Goal: Task Accomplishment & Management: Manage account settings

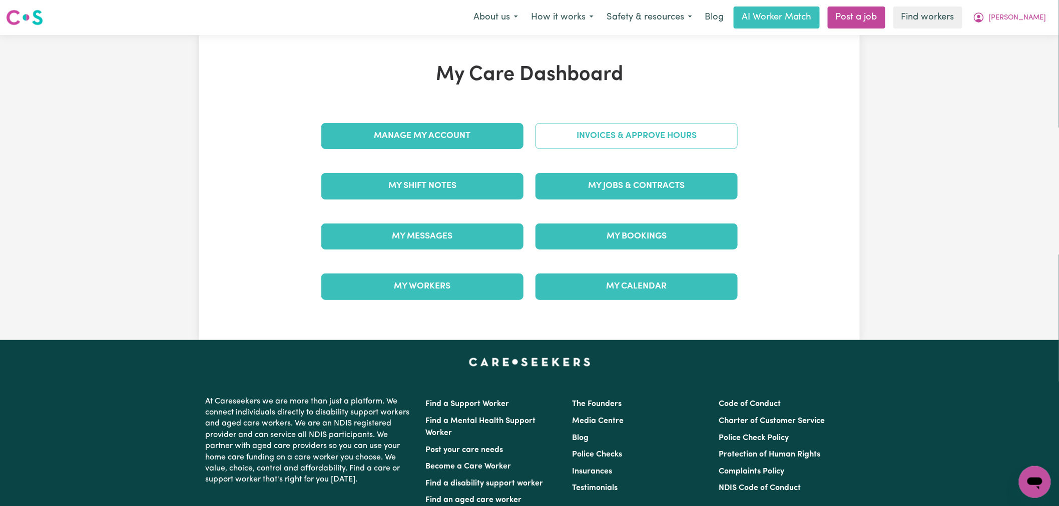
click at [653, 139] on link "Invoices & Approve Hours" at bounding box center [636, 136] width 202 height 26
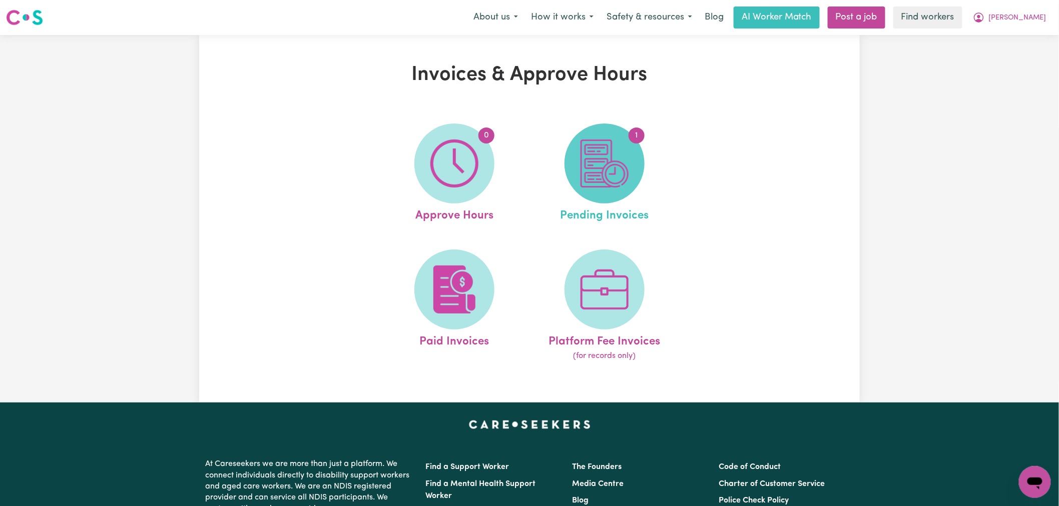
click at [614, 175] on img at bounding box center [604, 164] width 48 height 48
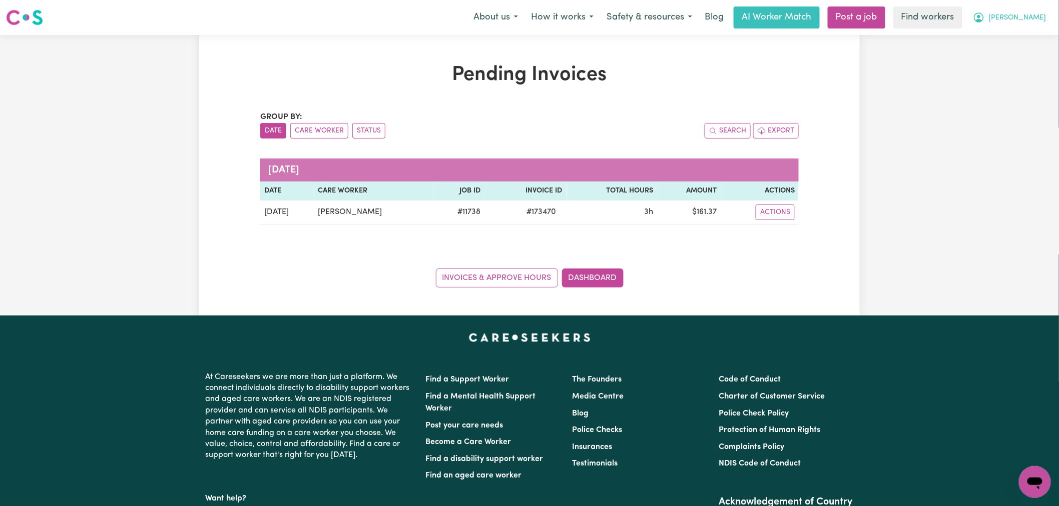
click at [1033, 27] on button "[PERSON_NAME]" at bounding box center [1009, 17] width 87 height 21
drag, startPoint x: 1033, startPoint y: 27, endPoint x: 1029, endPoint y: 50, distance: 23.9
click at [1029, 50] on link "Logout" at bounding box center [1012, 57] width 79 height 19
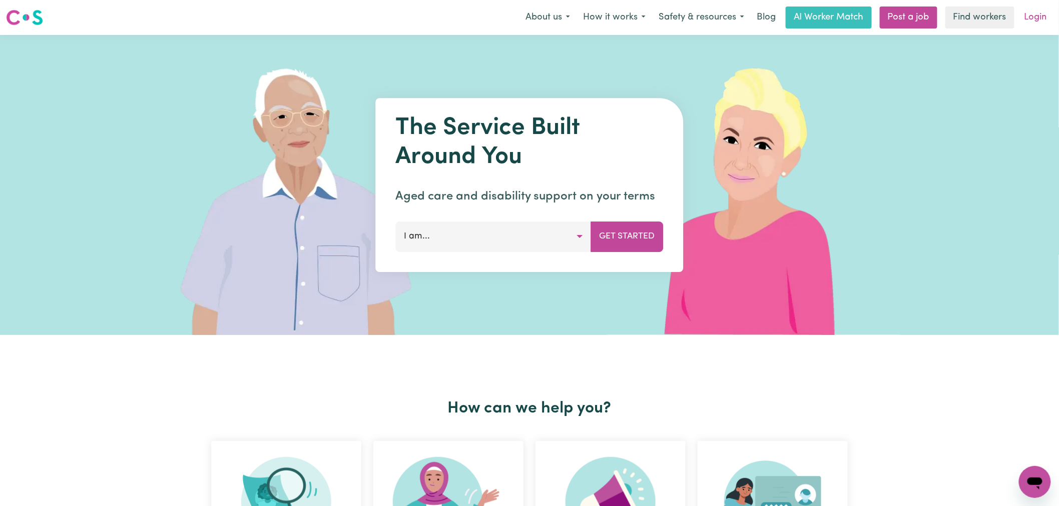
click at [1037, 15] on link "Login" at bounding box center [1035, 18] width 35 height 22
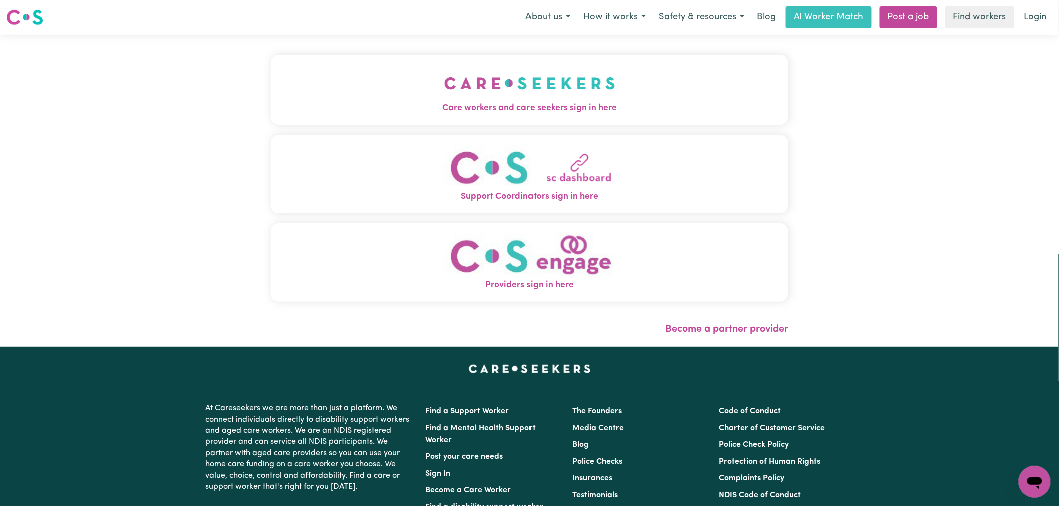
click at [308, 64] on button "Care workers and care seekers sign in here" at bounding box center [529, 90] width 517 height 70
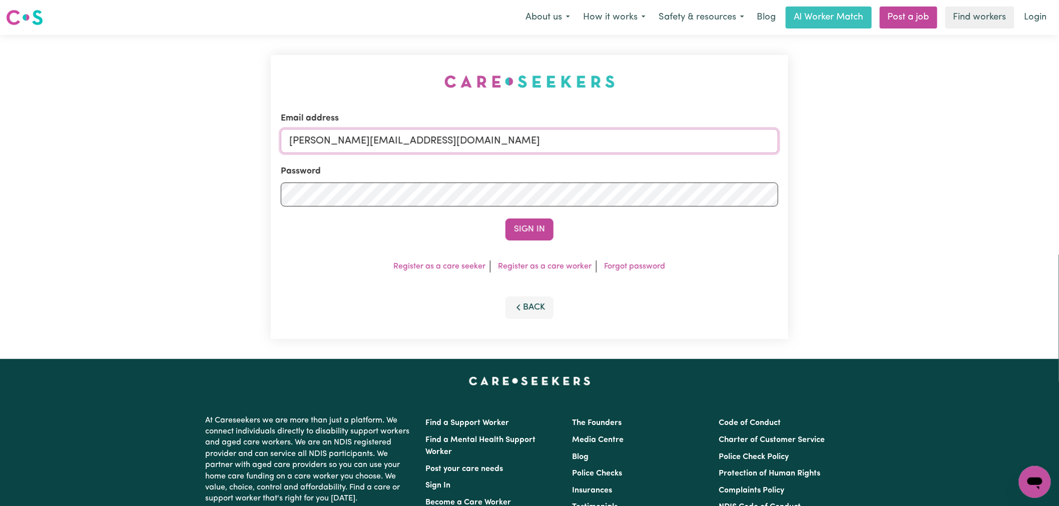
click at [468, 144] on input "[PERSON_NAME][EMAIL_ADDRESS][DOMAIN_NAME]" at bounding box center [529, 141] width 497 height 24
drag, startPoint x: 332, startPoint y: 135, endPoint x: 341, endPoint y: 133, distance: 9.2
click at [341, 133] on input "superuser~[EMAIL_ADDRESS][DOMAIN_NAME]" at bounding box center [529, 141] width 497 height 24
type input "superuser~[EMAIL_ADDRESS][DOMAIN_NAME]"
click at [505, 219] on button "Sign In" at bounding box center [529, 230] width 48 height 22
